Goal: Task Accomplishment & Management: Use online tool/utility

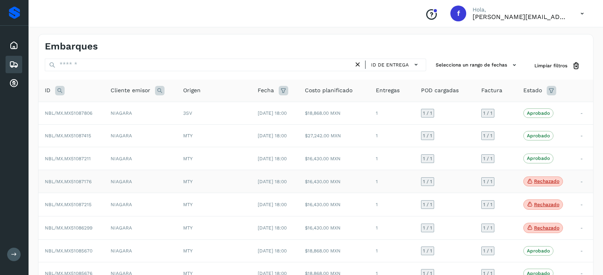
scroll to position [79, 0]
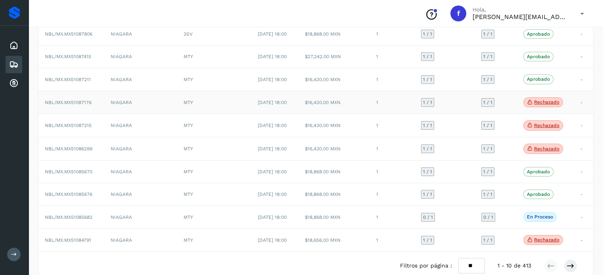
click at [538, 104] on p "Rechazado" at bounding box center [546, 102] width 25 height 6
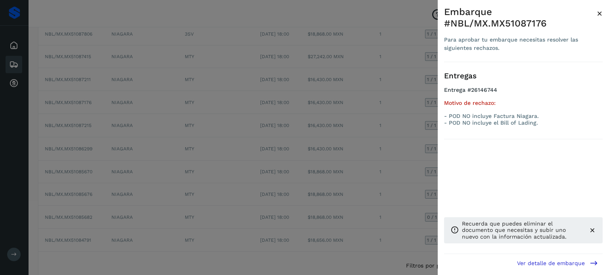
click at [599, 11] on span "×" at bounding box center [600, 13] width 6 height 11
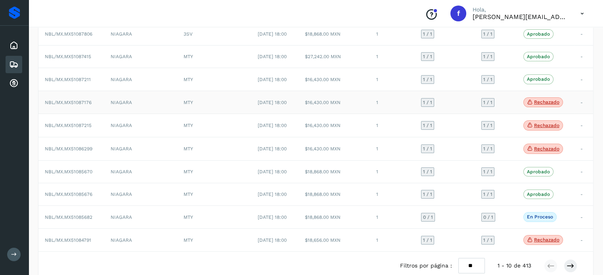
click at [80, 102] on span "NBL/MX.MX51087176" at bounding box center [68, 103] width 47 height 6
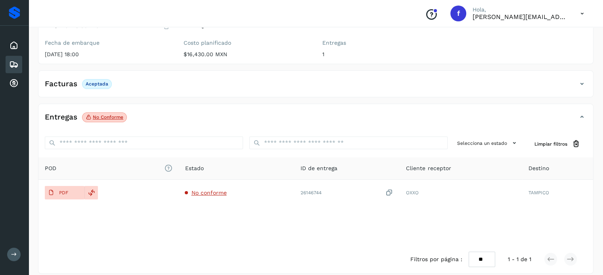
scroll to position [100, 0]
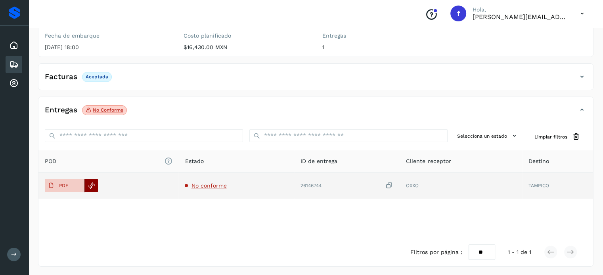
click at [95, 184] on div at bounding box center [90, 185] width 13 height 13
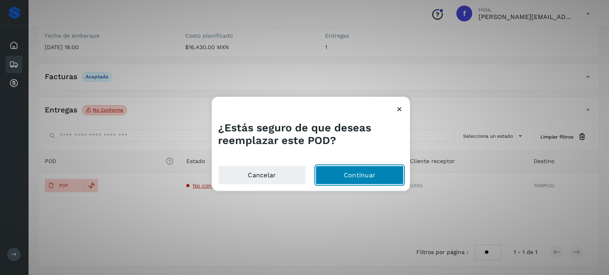
click at [334, 172] on button "Continuar" at bounding box center [360, 175] width 88 height 19
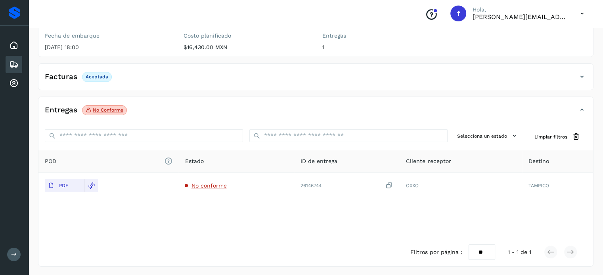
click at [13, 63] on icon at bounding box center [14, 65] width 10 height 10
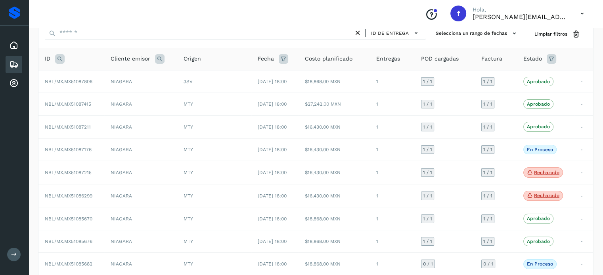
scroll to position [100, 0]
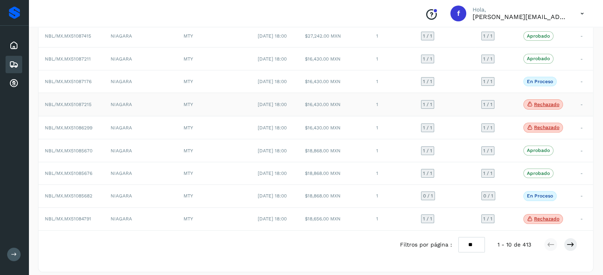
click at [75, 107] on td "NBL/MX.MX51087215" at bounding box center [71, 104] width 66 height 23
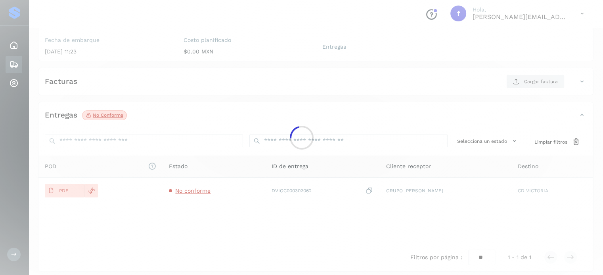
scroll to position [100, 0]
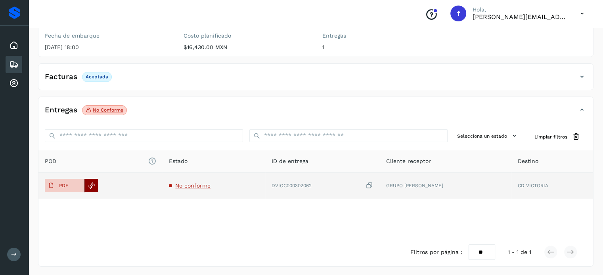
click at [88, 189] on div at bounding box center [90, 185] width 13 height 13
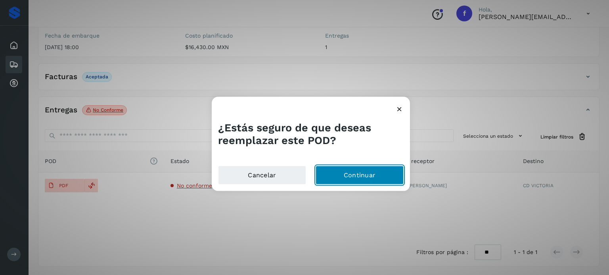
click at [362, 172] on button "Continuar" at bounding box center [360, 175] width 88 height 19
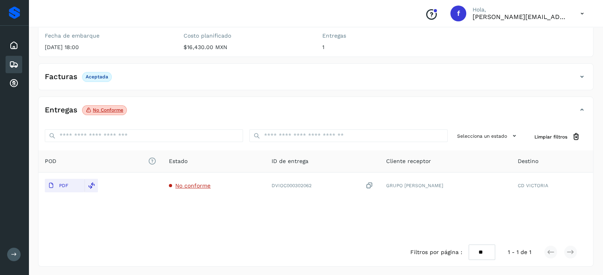
click at [18, 59] on div "Embarques" at bounding box center [14, 64] width 17 height 17
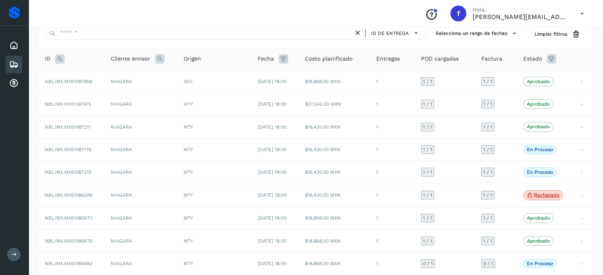
scroll to position [100, 0]
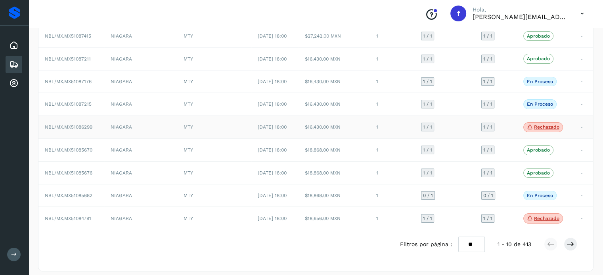
click at [84, 125] on span "NBL/MX.MX51086299" at bounding box center [69, 127] width 48 height 6
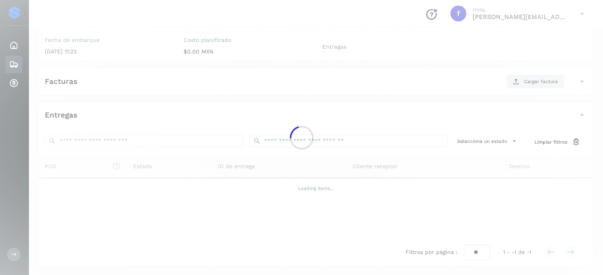
scroll to position [100, 0]
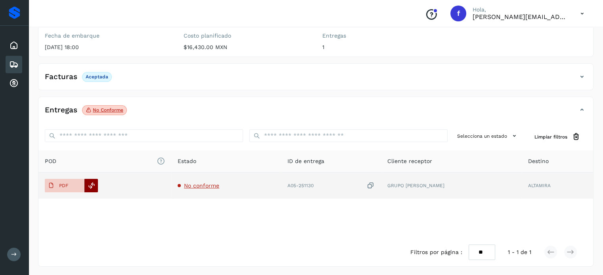
click at [88, 186] on icon at bounding box center [91, 185] width 7 height 7
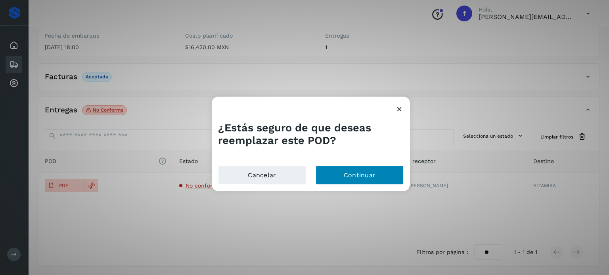
drag, startPoint x: 309, startPoint y: 173, endPoint x: 334, endPoint y: 175, distance: 25.1
click at [334, 175] on div "Cancelar Continuar" at bounding box center [311, 178] width 198 height 25
click at [335, 175] on button "Continuar" at bounding box center [360, 175] width 88 height 19
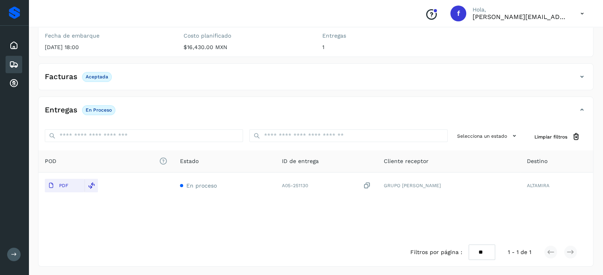
click at [15, 64] on icon at bounding box center [14, 65] width 10 height 10
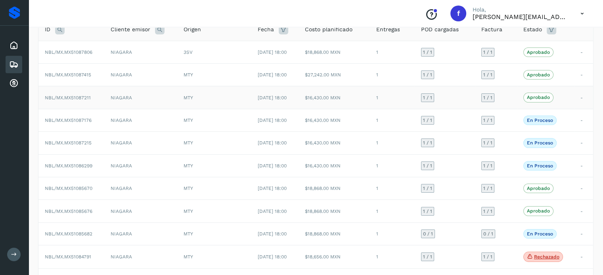
scroll to position [24, 0]
